Goal: Find specific page/section: Find specific page/section

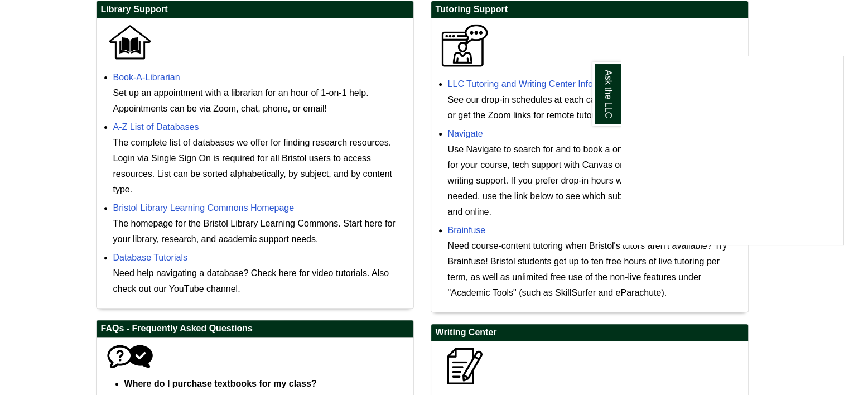
scroll to position [345, 0]
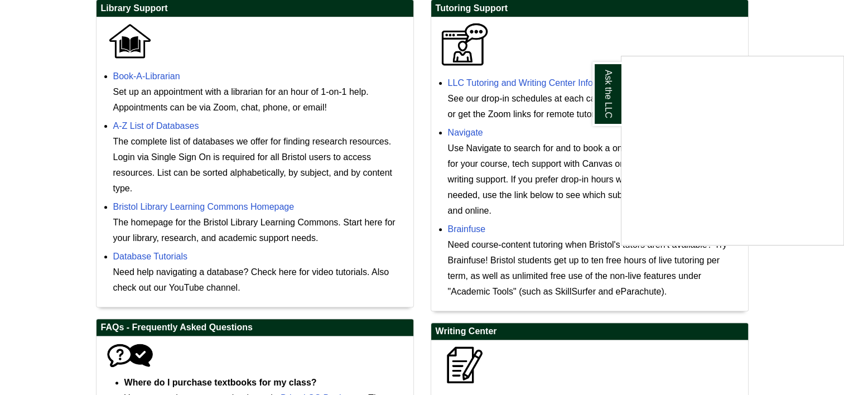
click at [484, 228] on div "Ask the LLC" at bounding box center [422, 197] width 844 height 395
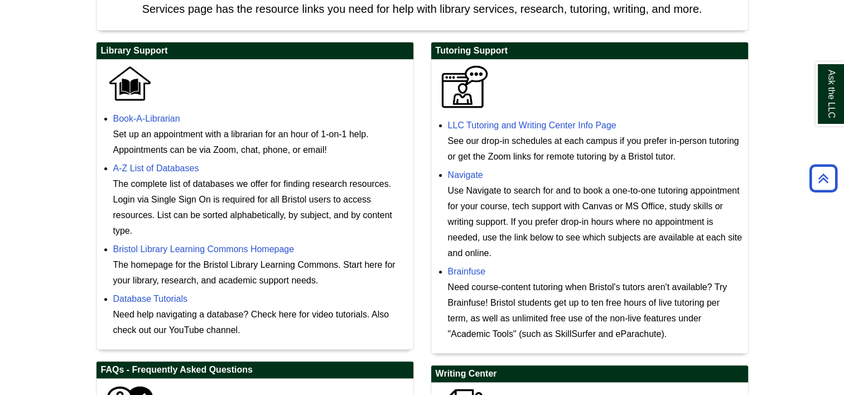
scroll to position [297, 0]
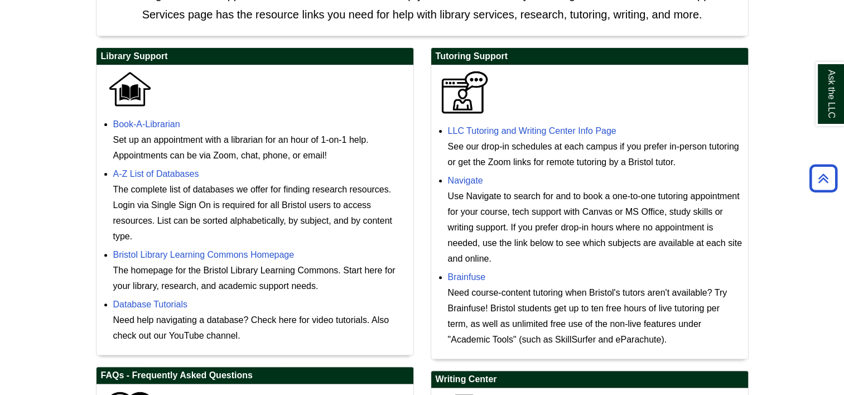
click at [397, 54] on h2 "Library Support" at bounding box center [255, 56] width 317 height 17
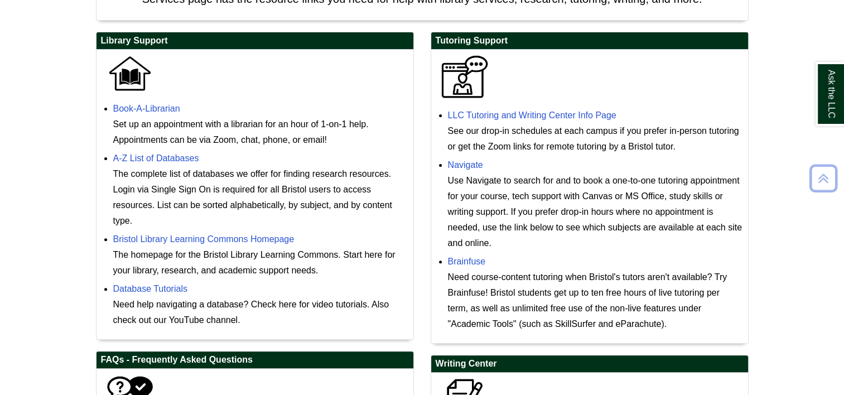
scroll to position [319, 0]
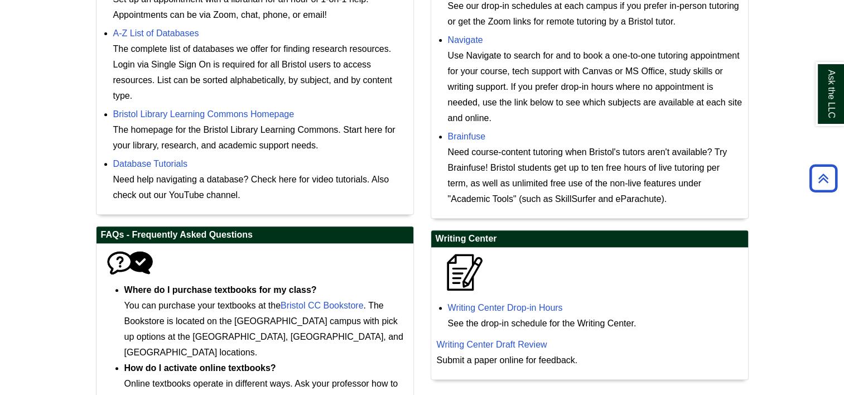
scroll to position [538, 0]
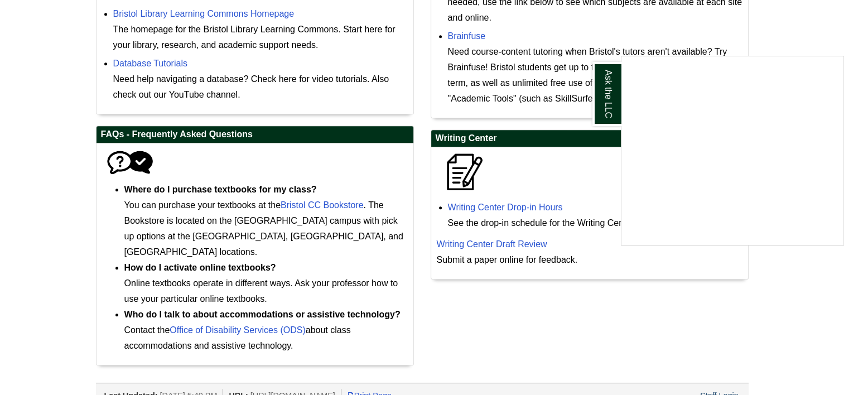
click at [585, 342] on div "Ask the LLC" at bounding box center [422, 197] width 844 height 395
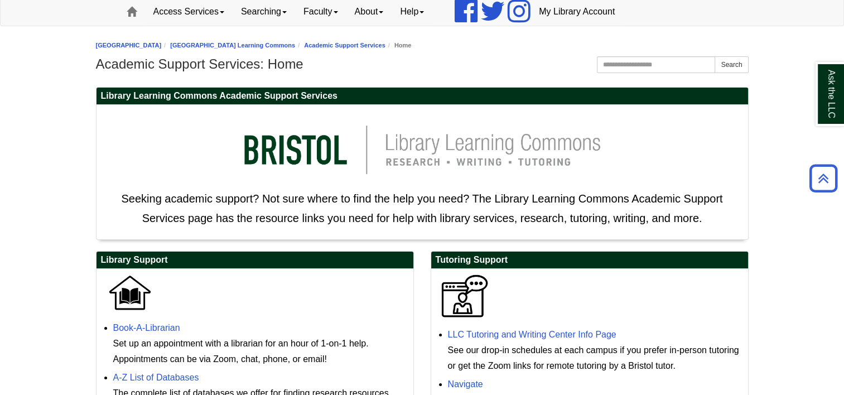
scroll to position [40, 0]
